Goal: Task Accomplishment & Management: Use online tool/utility

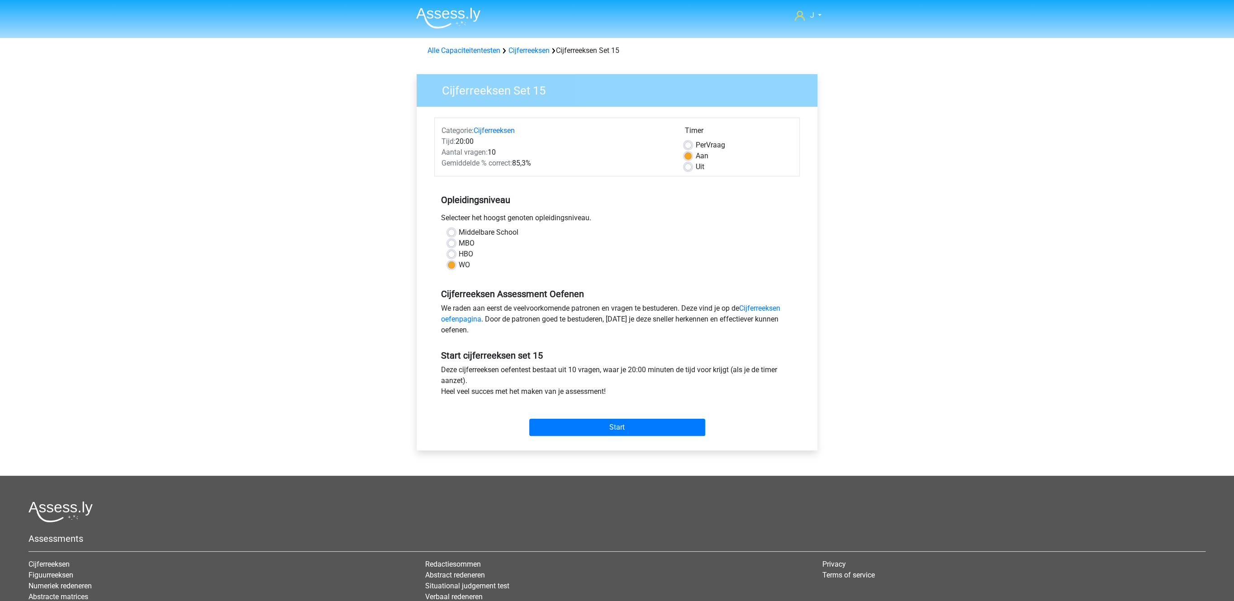
click at [695, 145] on label "Per Vraag" at bounding box center [709, 145] width 29 height 11
click at [685, 145] on input "Per Vraag" at bounding box center [687, 144] width 7 height 9
radio input "true"
click at [612, 422] on input "Start" at bounding box center [617, 427] width 176 height 17
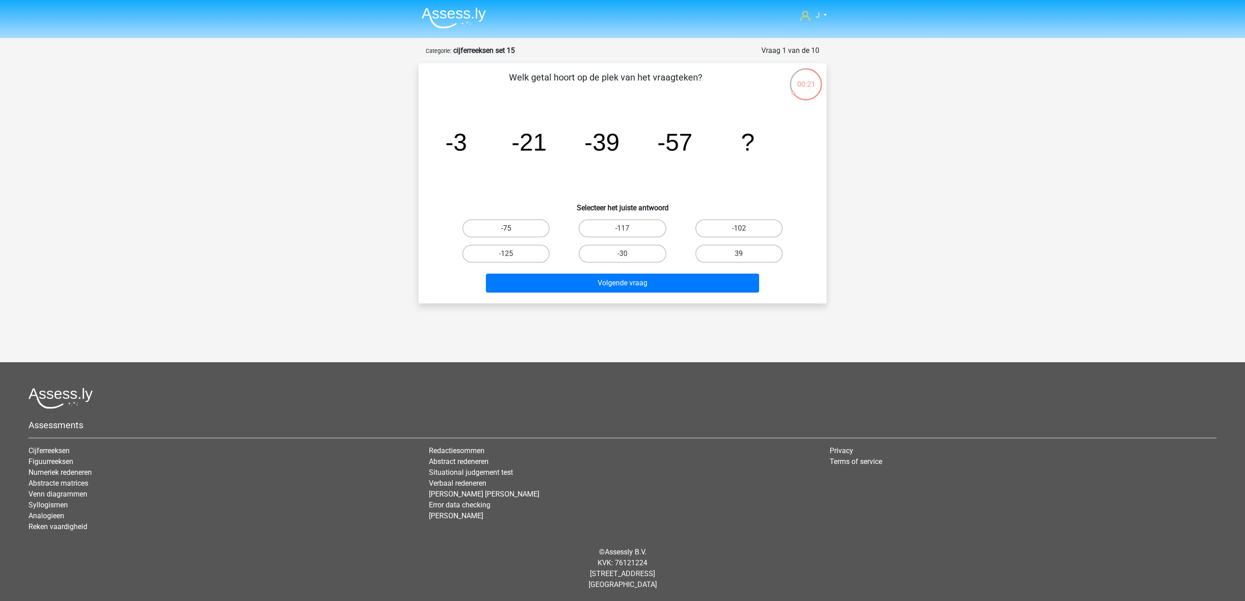
click at [501, 224] on label "-75" at bounding box center [505, 228] width 87 height 18
click at [506, 228] on input "-75" at bounding box center [509, 231] width 6 height 6
radio input "true"
click at [562, 289] on button "Volgende vraag" at bounding box center [623, 283] width 274 height 19
click at [493, 226] on label "407" at bounding box center [505, 228] width 87 height 18
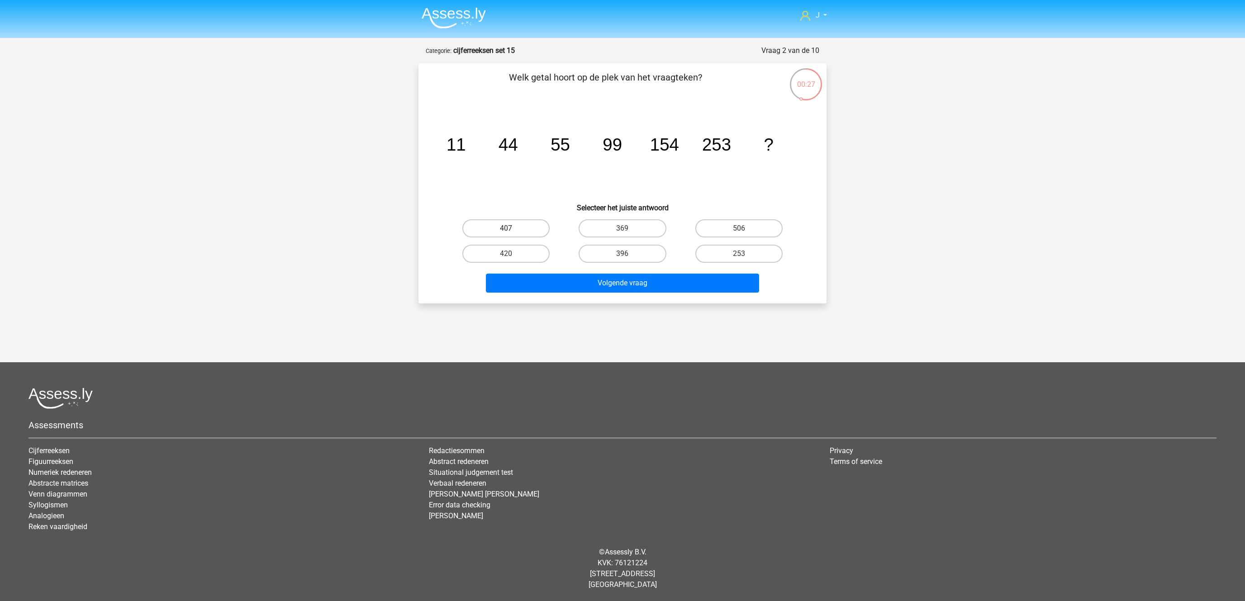
click at [506, 228] on input "407" at bounding box center [509, 231] width 6 height 6
radio input "true"
click at [540, 280] on button "Volgende vraag" at bounding box center [623, 283] width 274 height 19
click at [520, 253] on label "-51" at bounding box center [505, 254] width 87 height 18
click at [512, 254] on input "-51" at bounding box center [509, 257] width 6 height 6
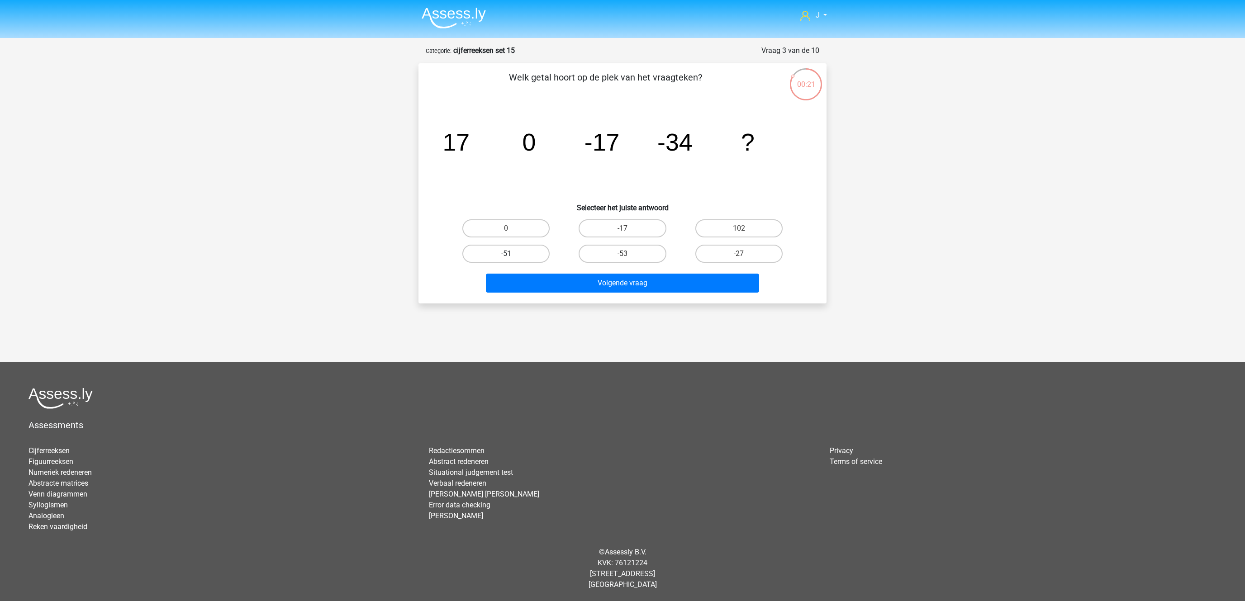
radio input "true"
click at [555, 285] on button "Volgende vraag" at bounding box center [623, 283] width 274 height 19
click at [734, 248] on label "-24" at bounding box center [738, 254] width 87 height 18
click at [739, 254] on input "-24" at bounding box center [742, 257] width 6 height 6
radio input "true"
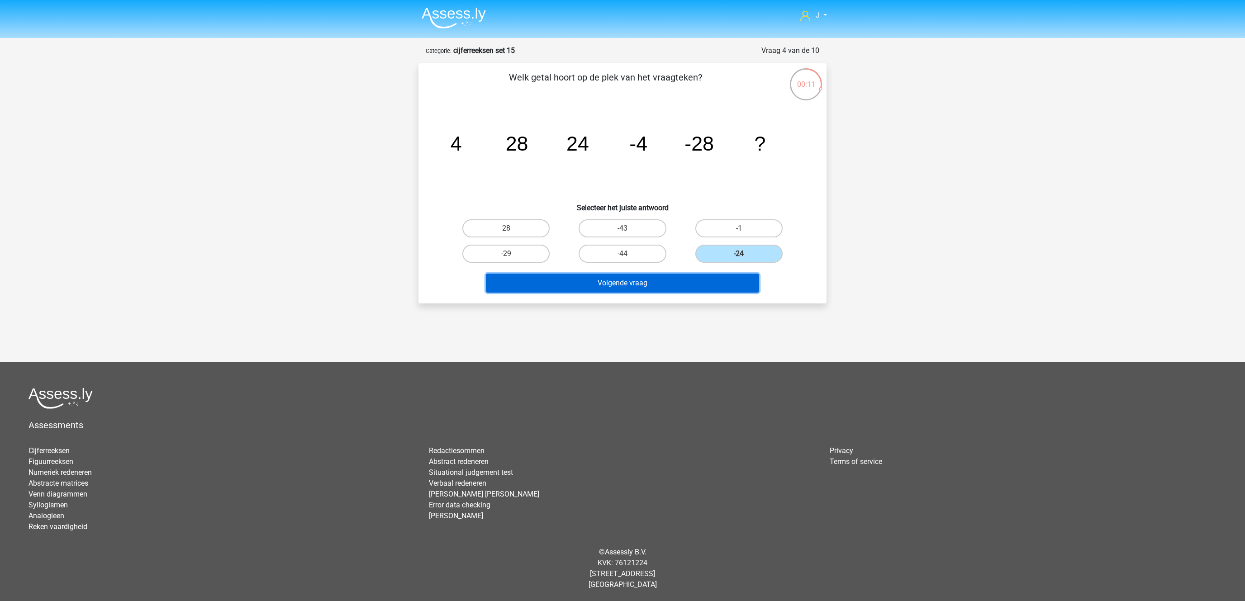
click at [674, 282] on button "Volgende vraag" at bounding box center [623, 283] width 274 height 19
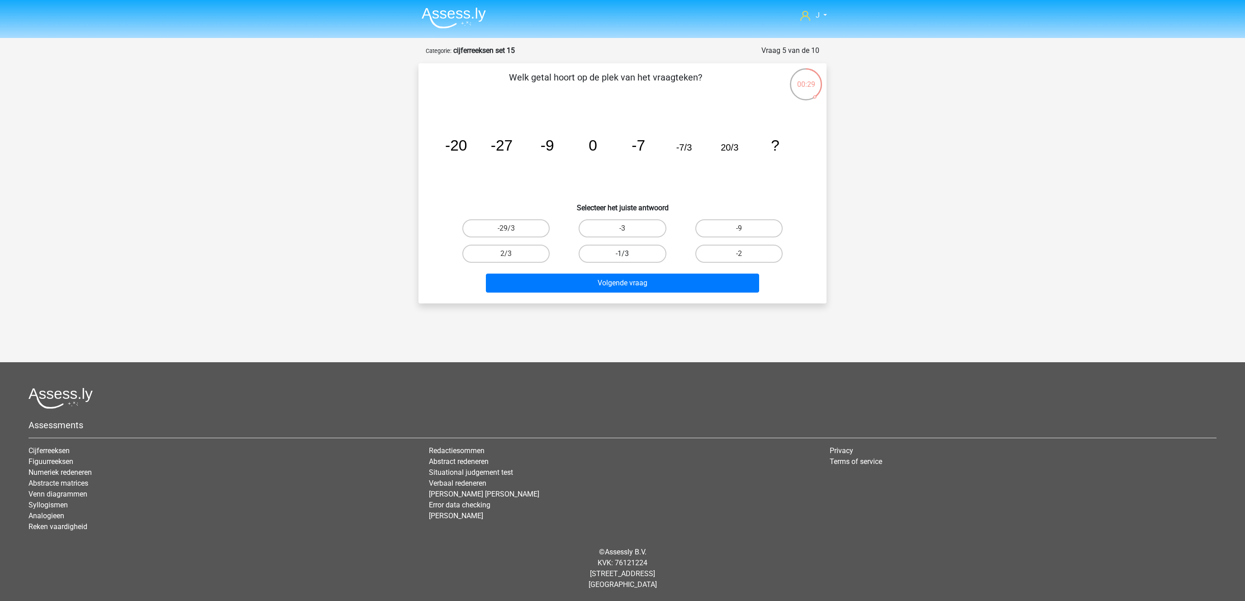
click at [618, 245] on label "-1/3" at bounding box center [622, 254] width 87 height 18
click at [622, 254] on input "-1/3" at bounding box center [625, 257] width 6 height 6
radio input "true"
click at [602, 286] on button "Volgende vraag" at bounding box center [623, 283] width 274 height 19
click at [600, 226] on label "7/59" at bounding box center [622, 228] width 87 height 18
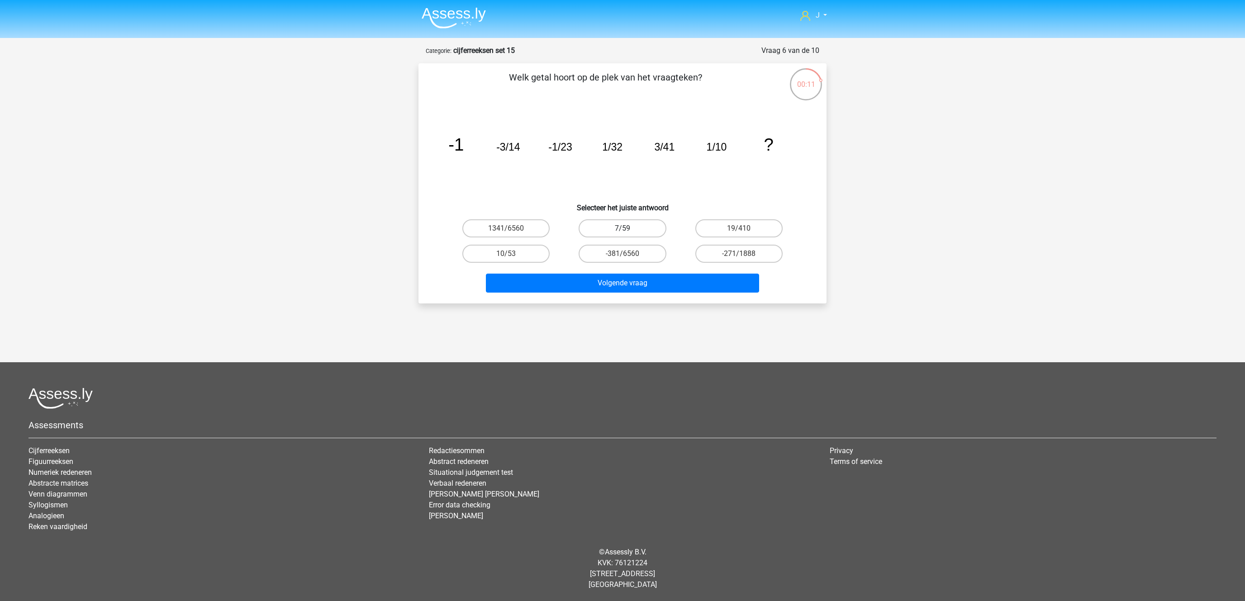
click at [622, 228] on input "7/59" at bounding box center [625, 231] width 6 height 6
radio input "true"
click at [630, 288] on button "Volgende vraag" at bounding box center [623, 283] width 274 height 19
click at [536, 226] on label "22" at bounding box center [505, 228] width 87 height 18
click at [512, 228] on input "22" at bounding box center [509, 231] width 6 height 6
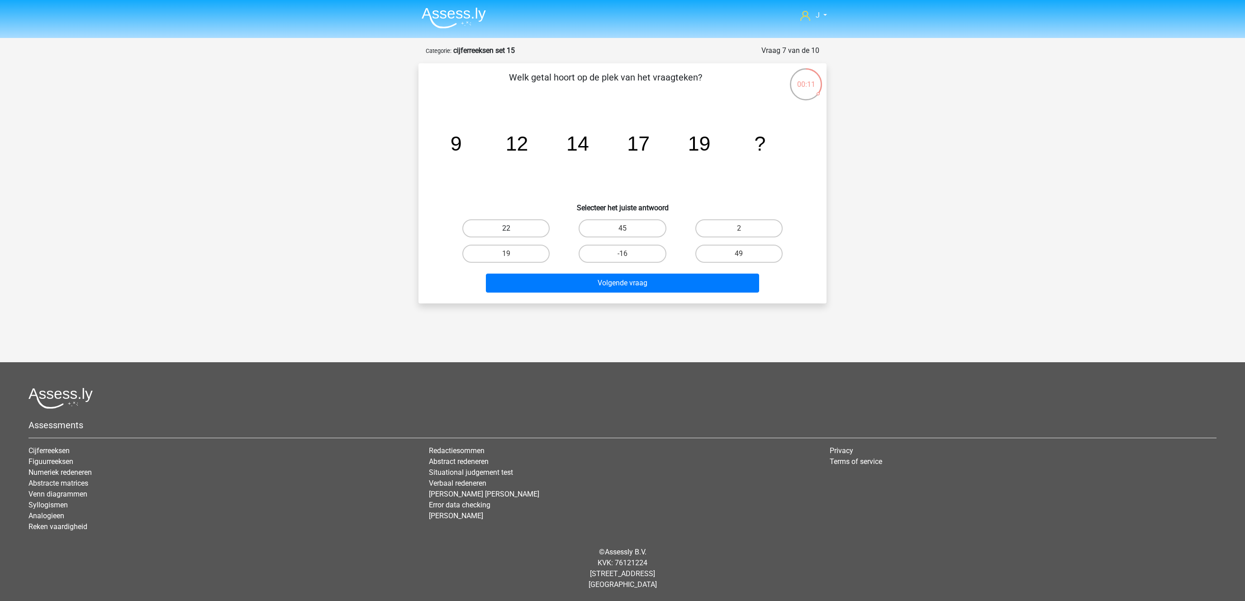
radio input "true"
click at [565, 283] on button "Volgende vraag" at bounding box center [623, 283] width 274 height 19
click at [623, 250] on label "-4802" at bounding box center [622, 254] width 87 height 18
click at [623, 254] on input "-4802" at bounding box center [625, 257] width 6 height 6
radio input "true"
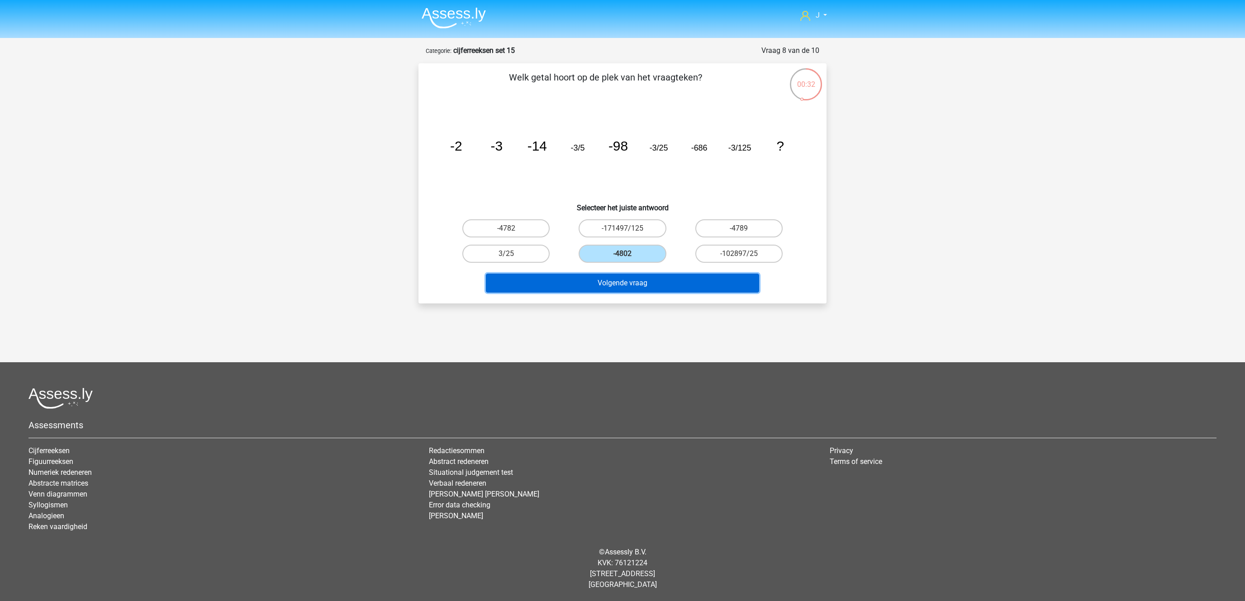
click at [617, 284] on button "Volgende vraag" at bounding box center [623, 283] width 274 height 19
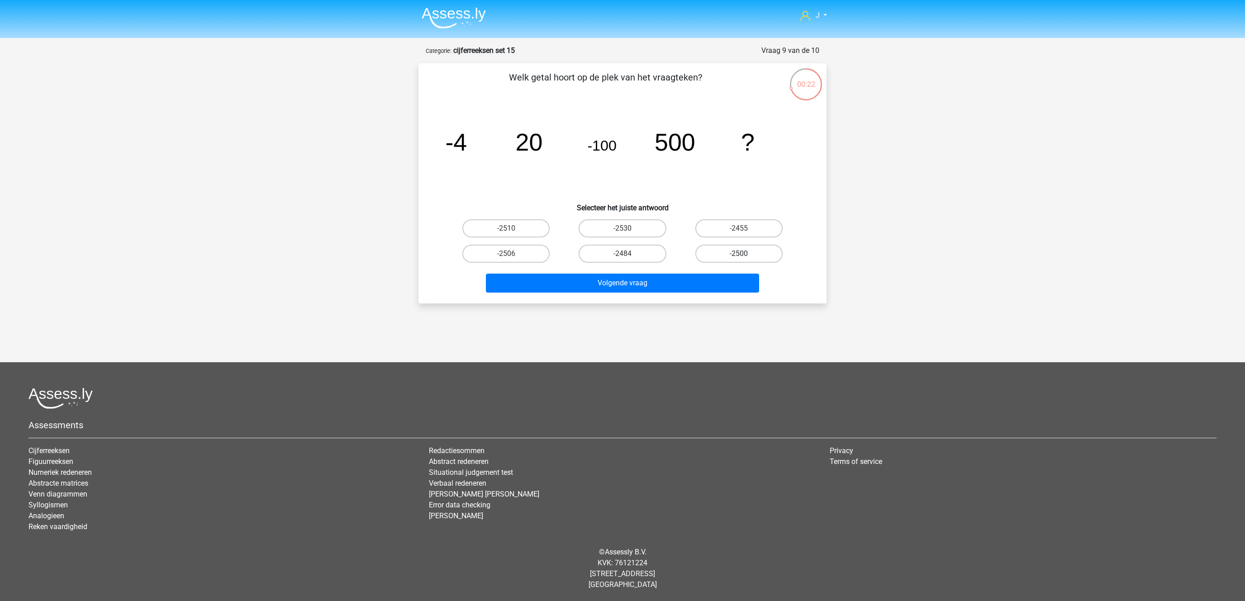
click at [730, 250] on label "-2500" at bounding box center [738, 254] width 87 height 18
click at [739, 254] on input "-2500" at bounding box center [742, 257] width 6 height 6
radio input "true"
click at [675, 284] on button "Volgende vraag" at bounding box center [623, 283] width 274 height 19
click at [504, 249] on label "-70" at bounding box center [505, 254] width 87 height 18
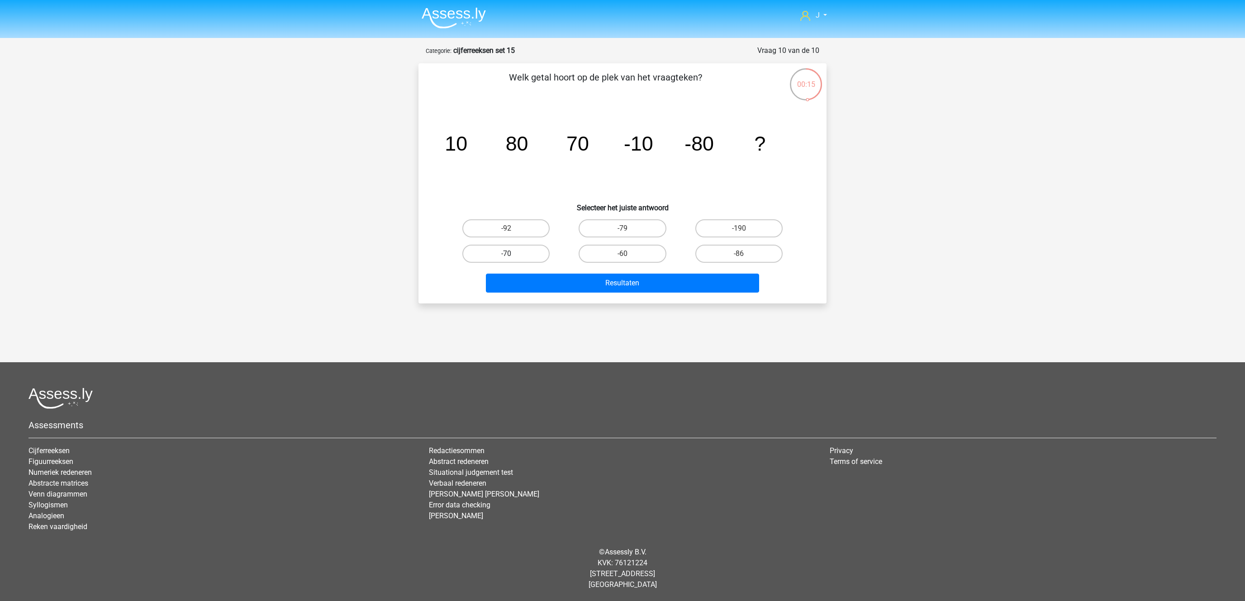
click at [506, 254] on input "-70" at bounding box center [509, 257] width 6 height 6
radio input "true"
click at [563, 284] on button "Resultaten" at bounding box center [623, 283] width 274 height 19
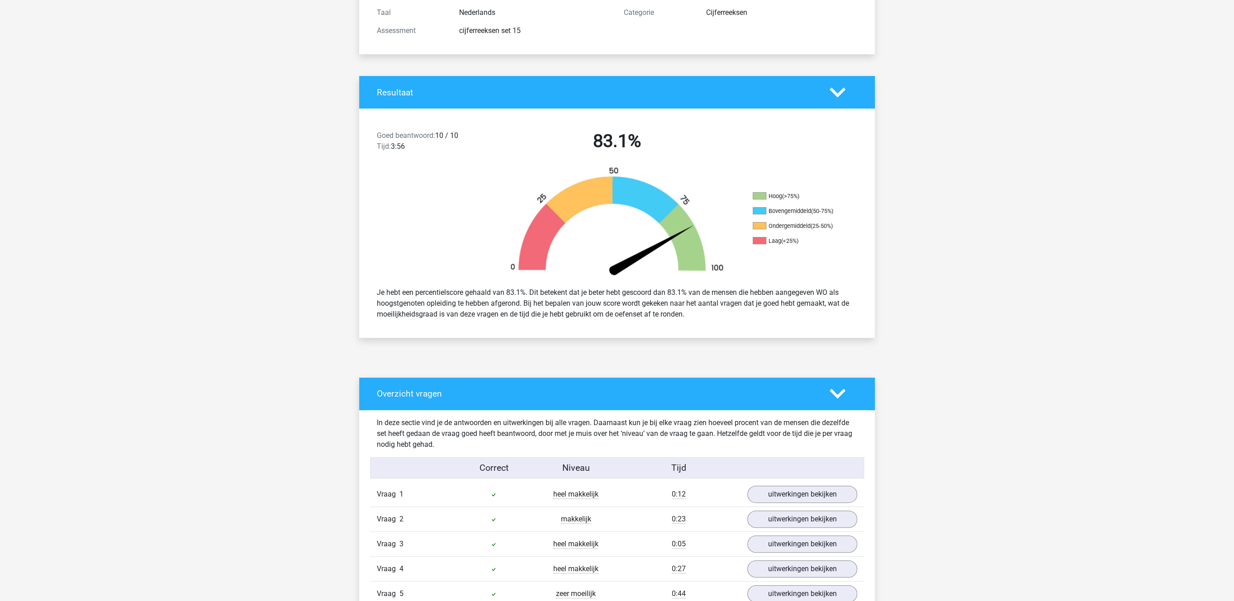
scroll to position [280, 0]
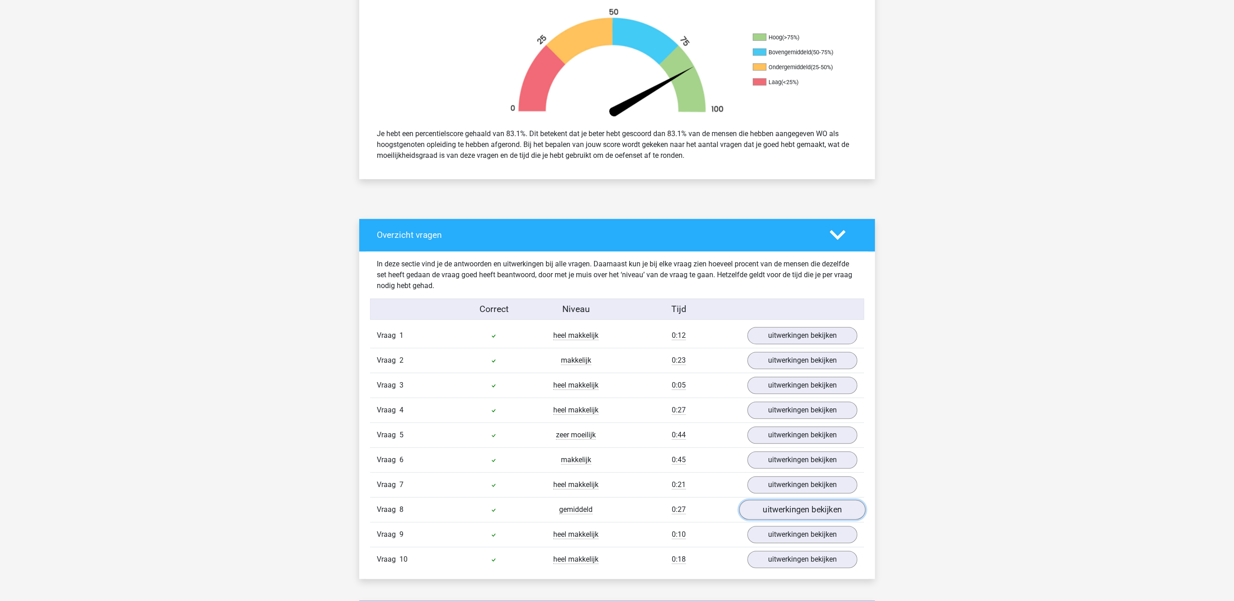
click at [793, 519] on link "uitwerkingen bekijken" at bounding box center [802, 510] width 126 height 20
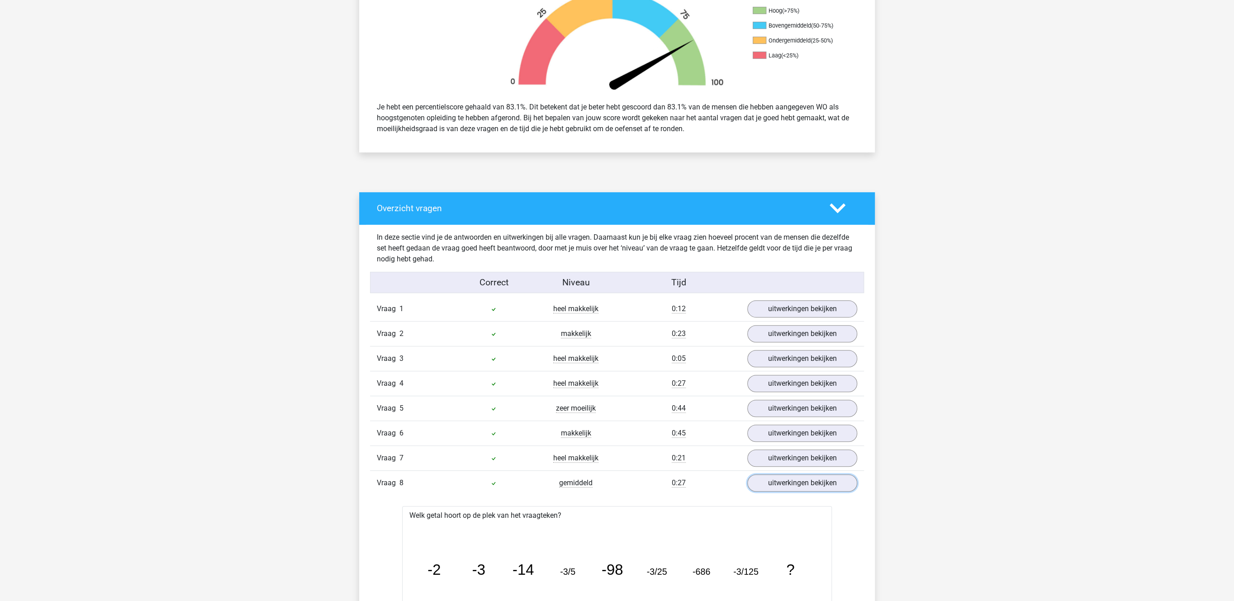
scroll to position [373, 0]
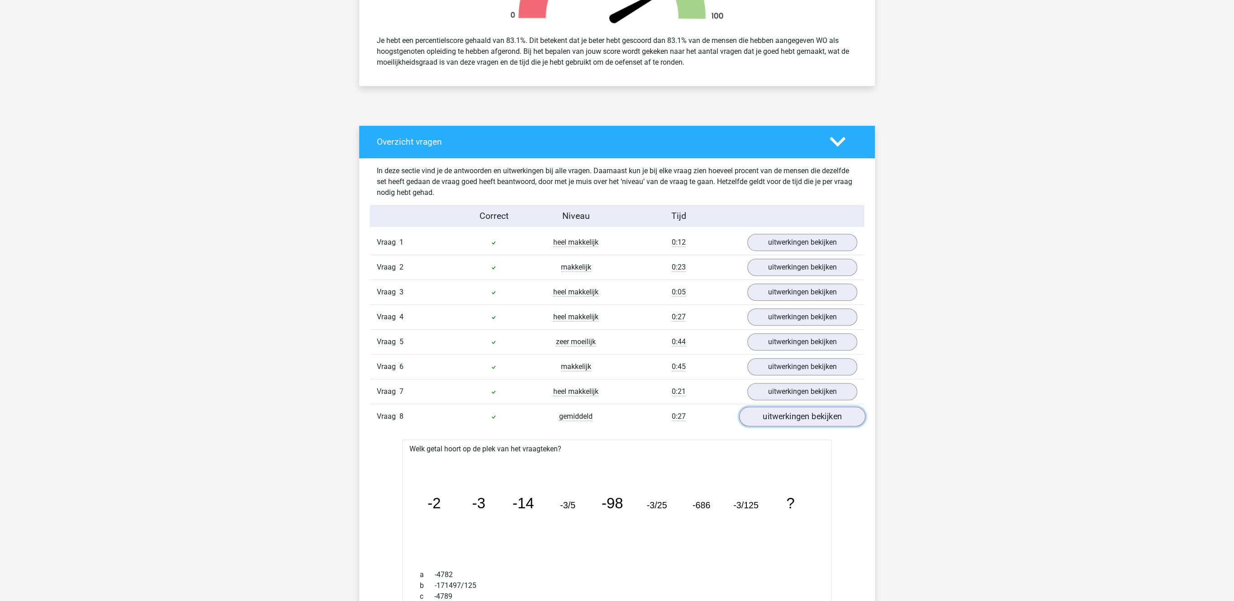
click at [796, 425] on link "uitwerkingen bekijken" at bounding box center [802, 417] width 126 height 20
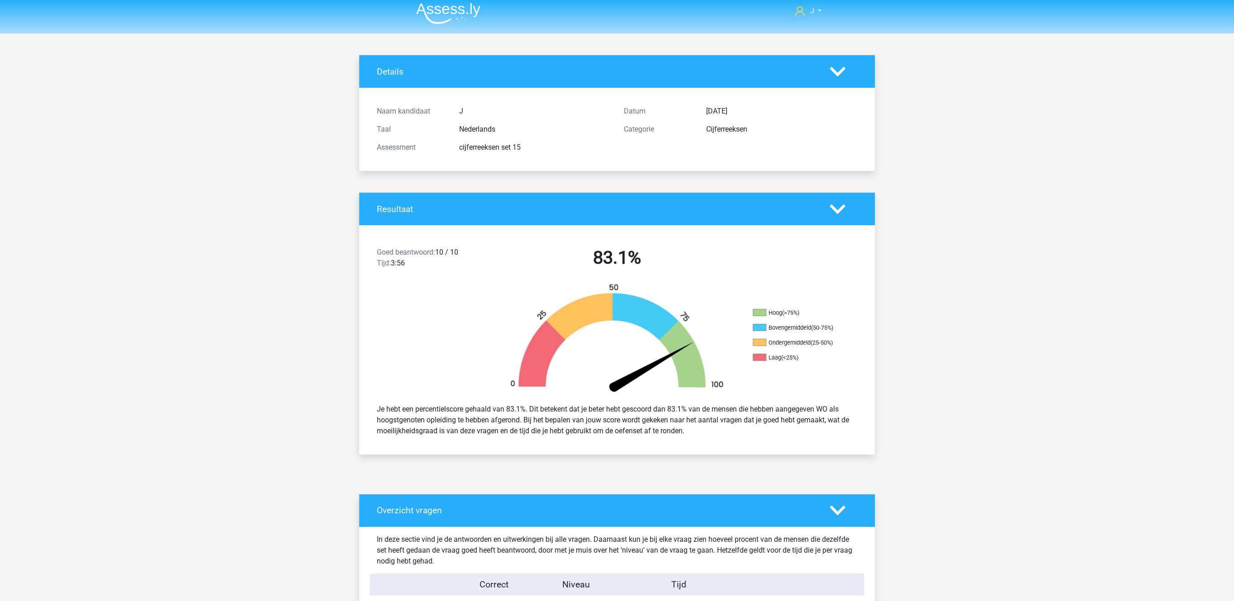
scroll to position [0, 0]
